Goal: Information Seeking & Learning: Learn about a topic

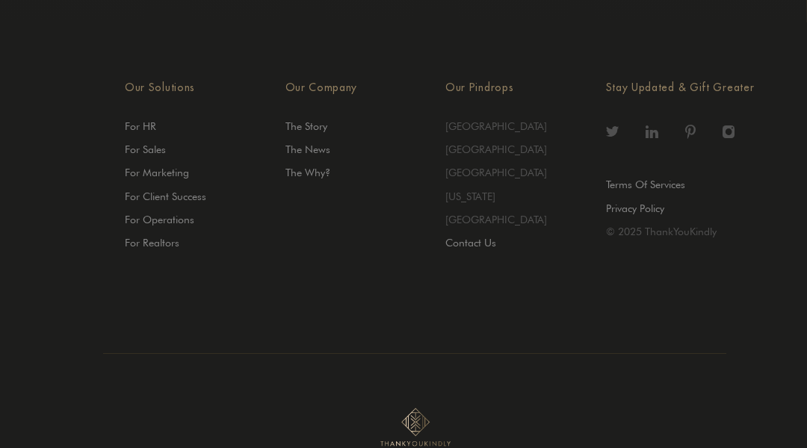
scroll to position [4488, 0]
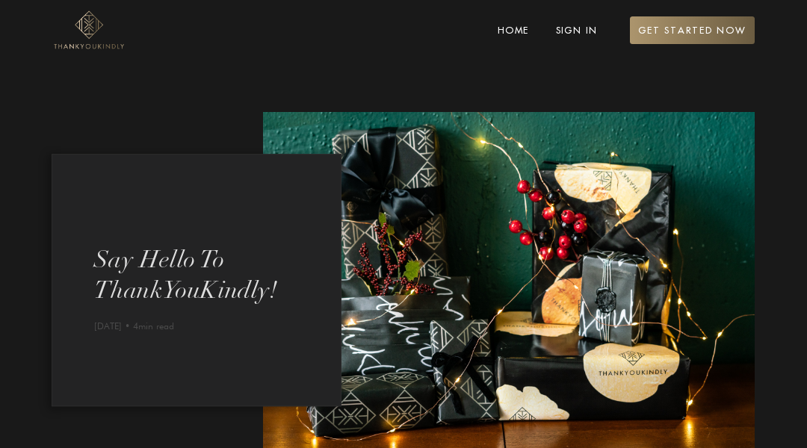
scroll to position [1676, 0]
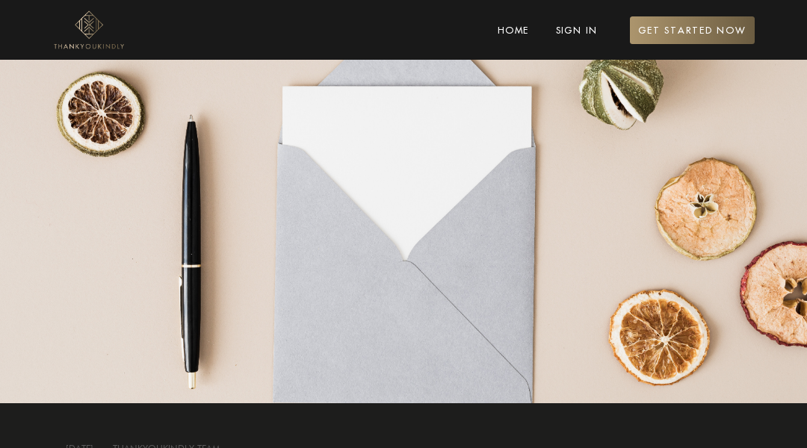
scroll to position [1498, 0]
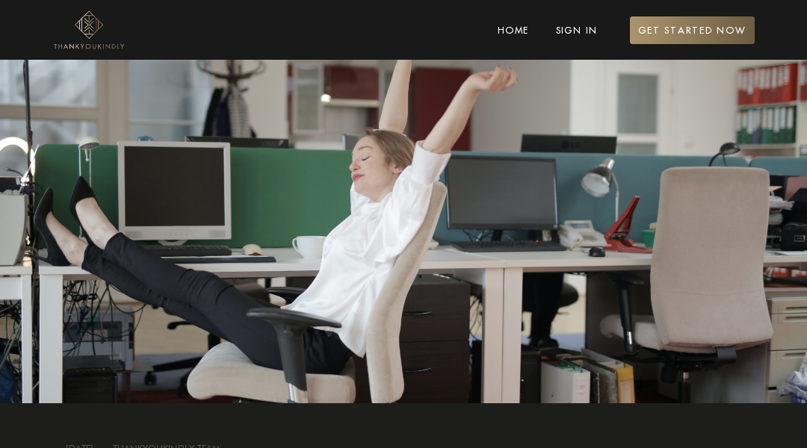
scroll to position [1535, 0]
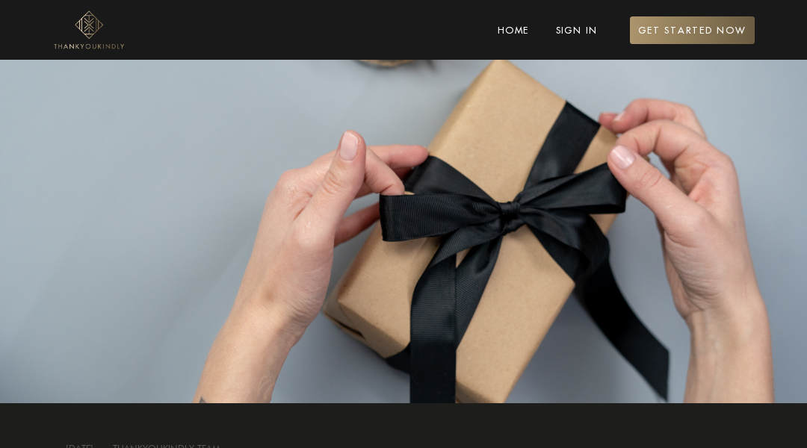
scroll to position [1350, 0]
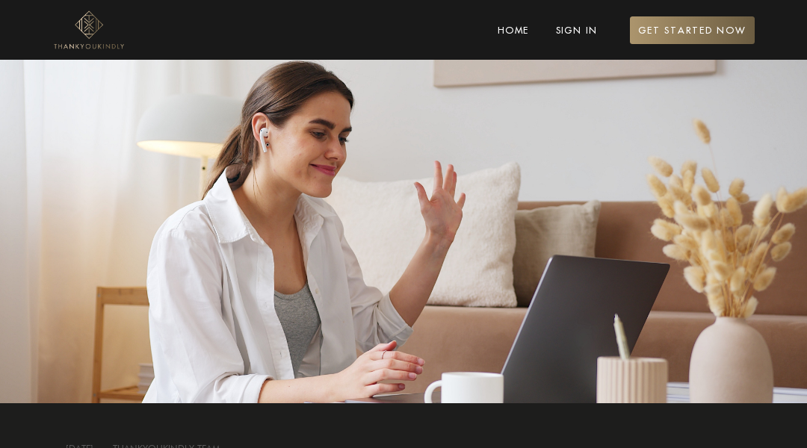
scroll to position [1762, 0]
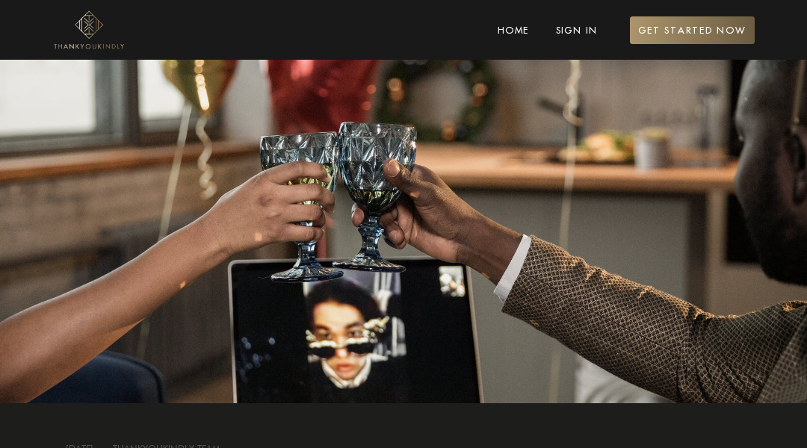
scroll to position [1383, 0]
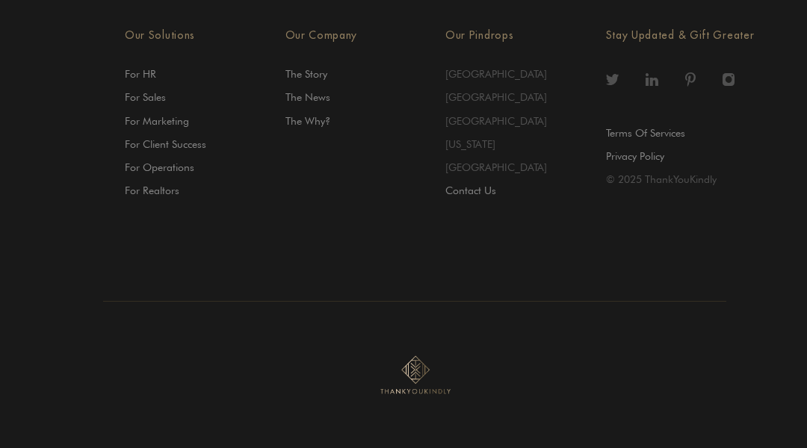
scroll to position [1381, 0]
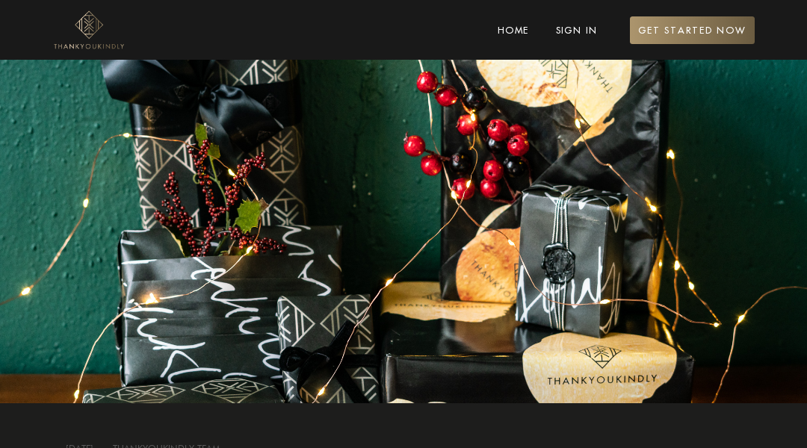
scroll to position [1477, 0]
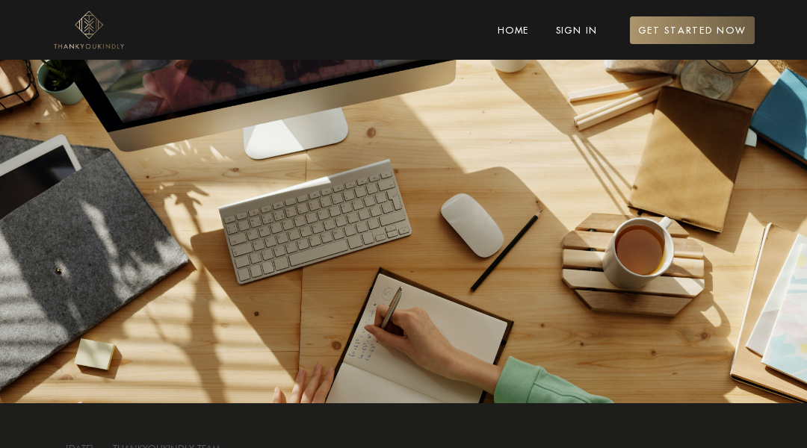
scroll to position [1289, 0]
